Goal: Transaction & Acquisition: Purchase product/service

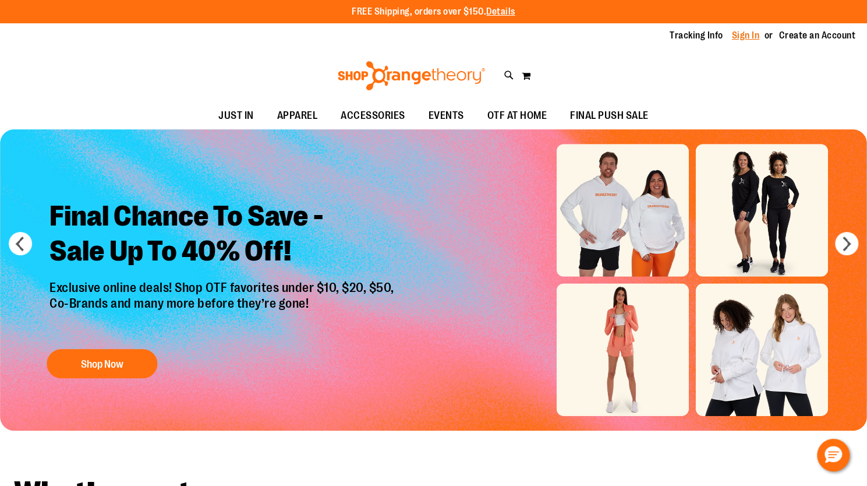
click at [751, 35] on link "Sign In" at bounding box center [746, 35] width 28 height 13
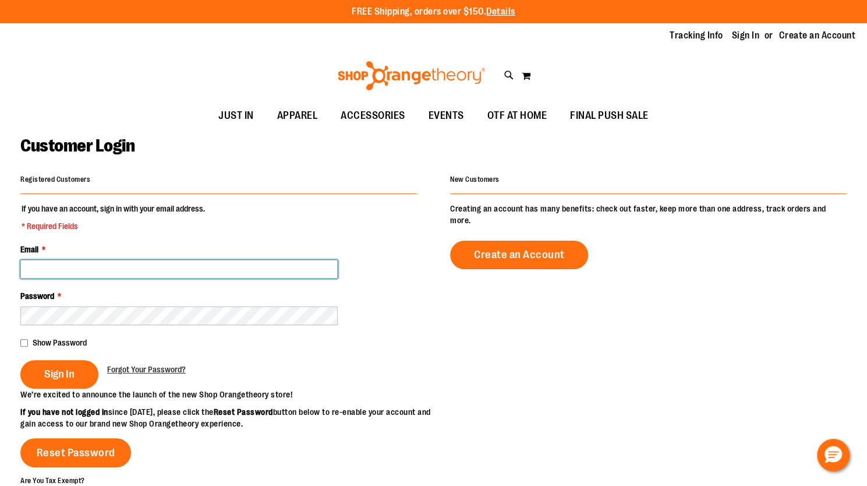
click at [90, 270] on input "Email *" at bounding box center [178, 269] width 317 height 19
type input "**********"
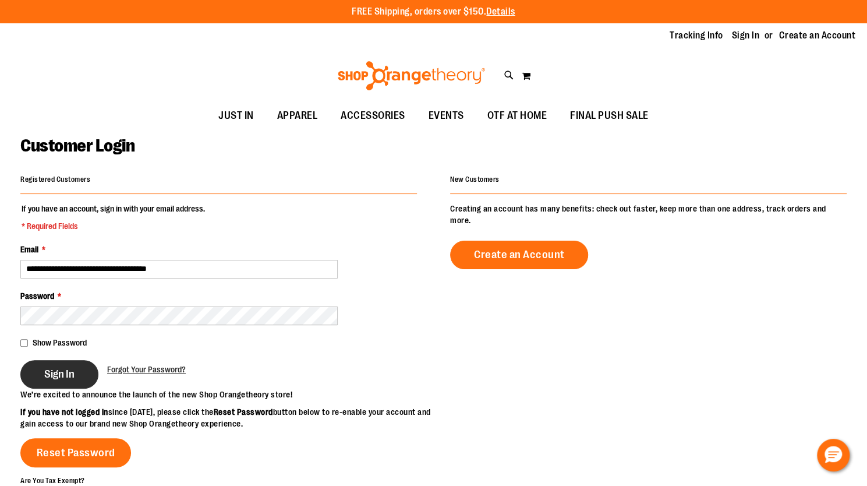
click at [61, 371] on span "Sign In" at bounding box center [59, 373] width 30 height 13
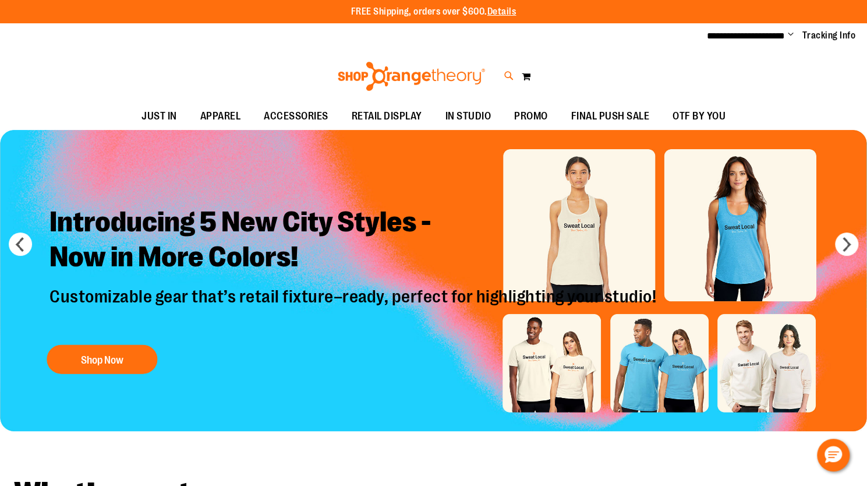
click at [507, 73] on icon at bounding box center [509, 75] width 10 height 13
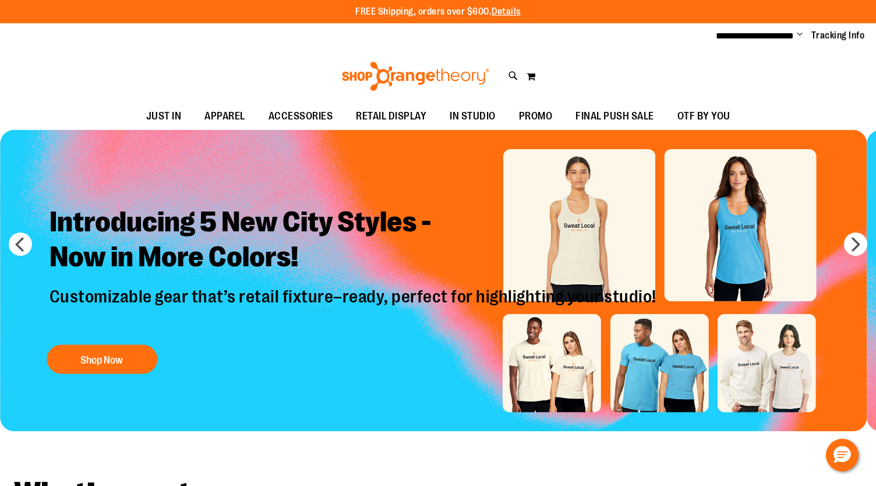
type input "*********"
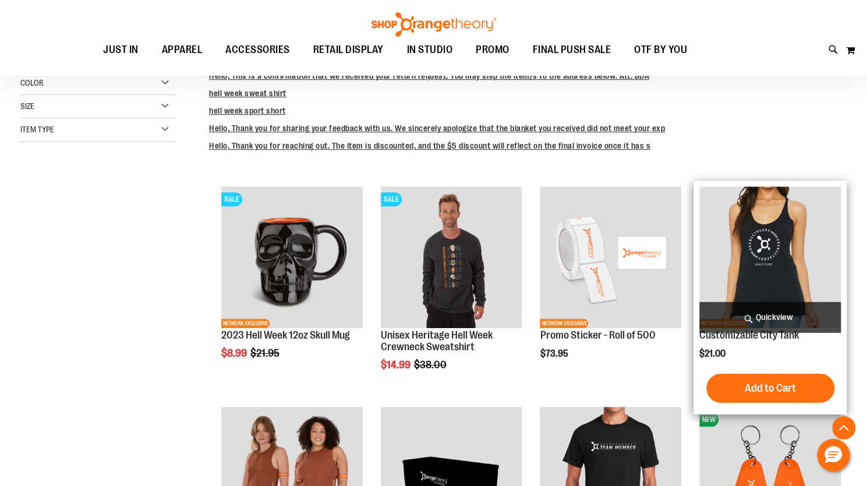
scroll to position [291, 0]
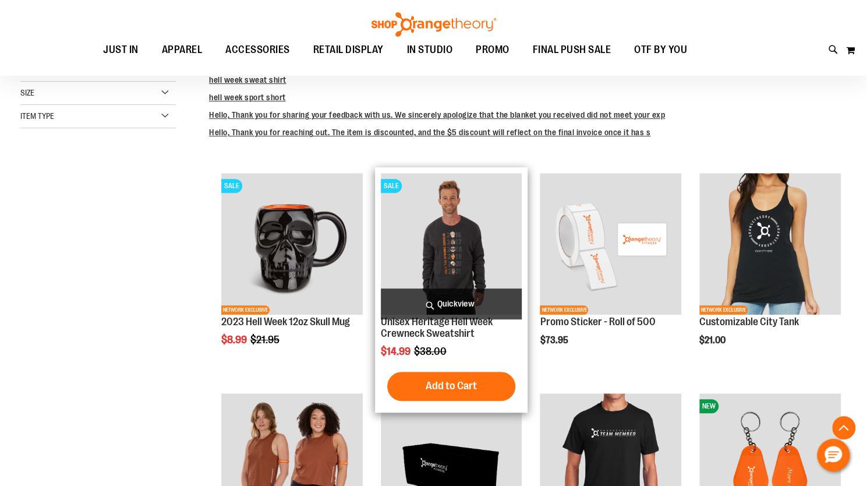
click at [433, 254] on img "product" at bounding box center [452, 244] width 142 height 142
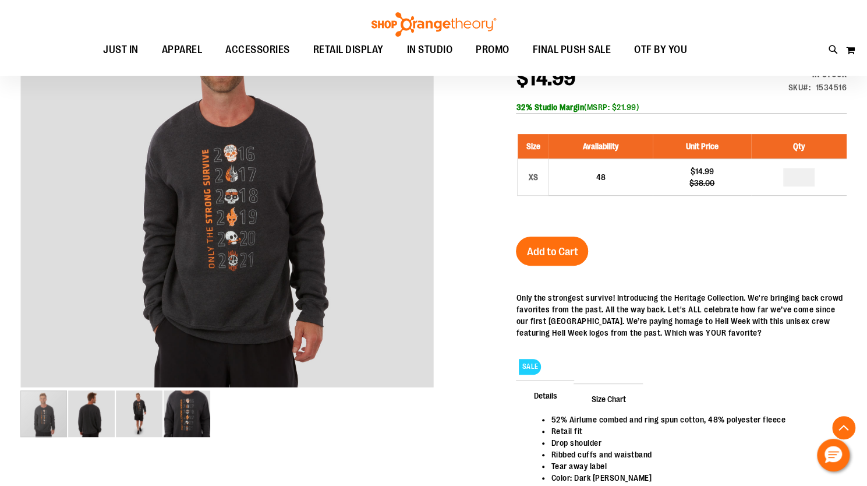
scroll to position [233, 0]
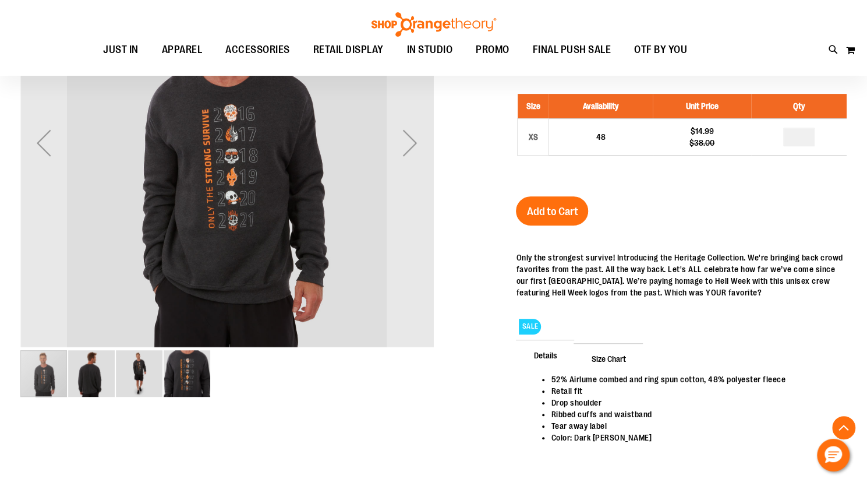
click at [181, 374] on img "image 4 of 4" at bounding box center [187, 373] width 47 height 47
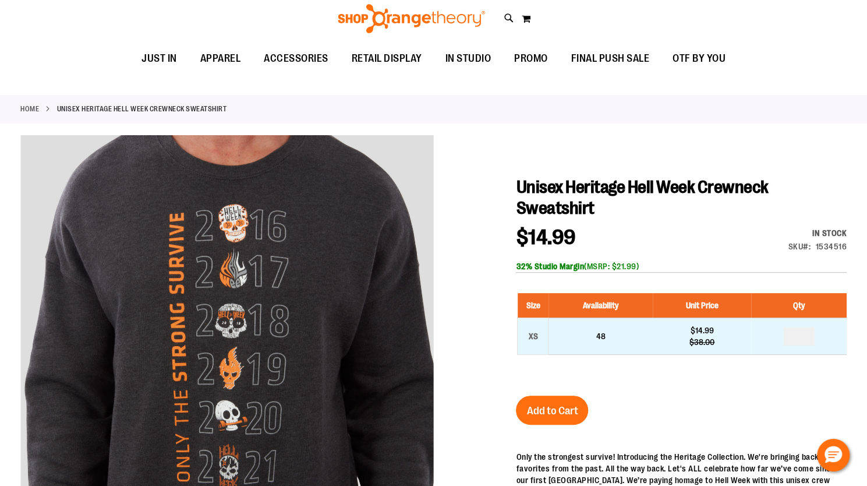
scroll to position [0, 0]
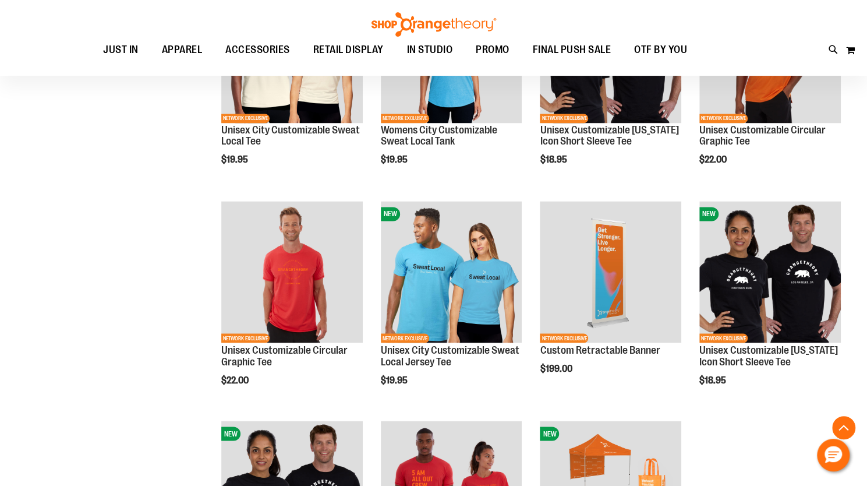
scroll to position [3656, 0]
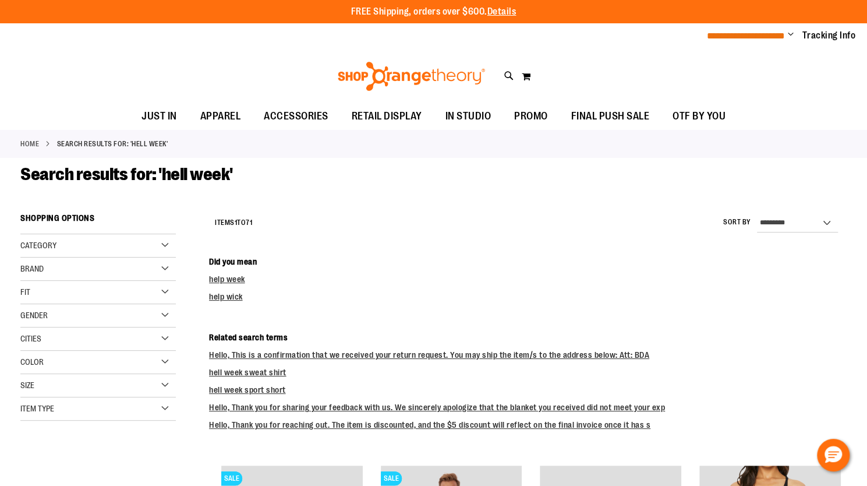
click at [754, 40] on span "**********" at bounding box center [746, 35] width 78 height 9
click at [793, 37] on span "Change" at bounding box center [791, 35] width 6 height 11
drag, startPoint x: 765, startPoint y: 77, endPoint x: 765, endPoint y: 58, distance: 19.8
click at [765, 77] on link "Sign Out" at bounding box center [749, 79] width 102 height 22
